Goal: Go to known website: Go to known website

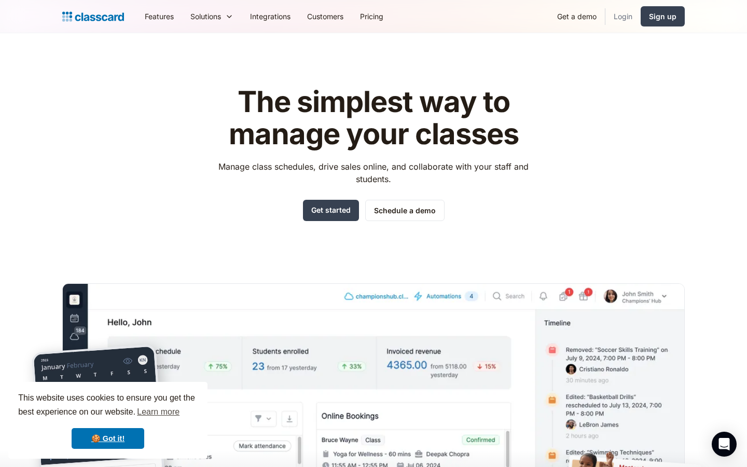
click at [621, 16] on link "Login" at bounding box center [623, 16] width 35 height 23
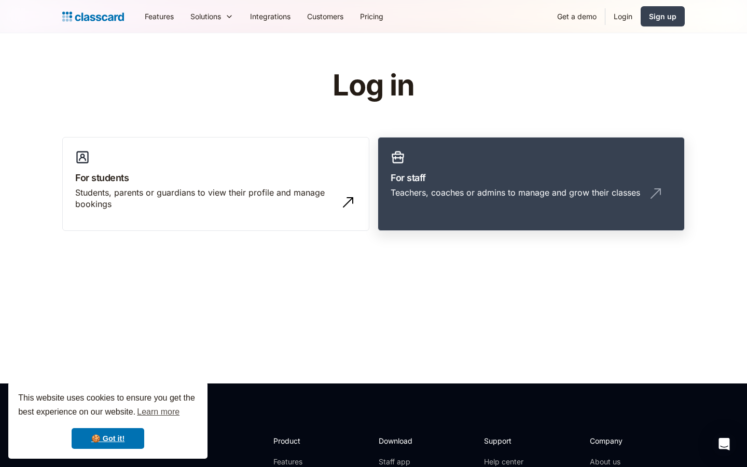
click at [453, 202] on div "Teachers, coaches or admins to manage and grow their classes" at bounding box center [531, 197] width 281 height 20
